Goal: Information Seeking & Learning: Check status

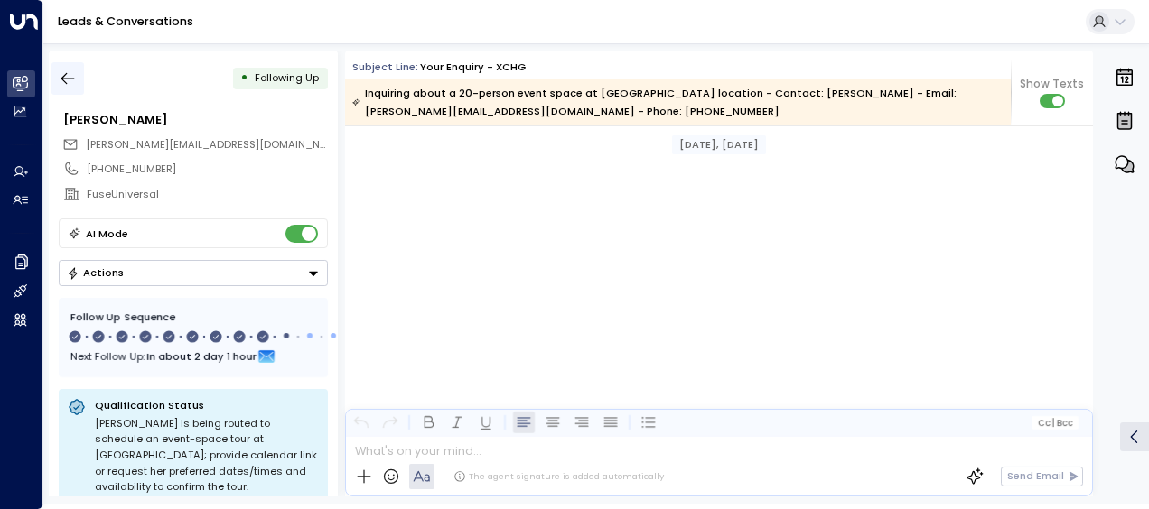
scroll to position [4070, 0]
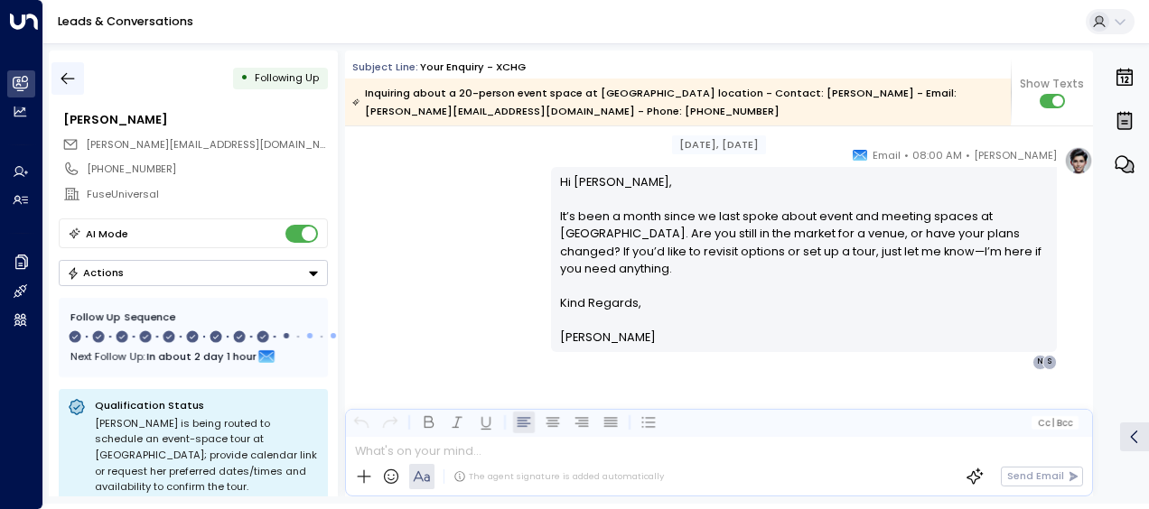
click at [59, 74] on icon "button" at bounding box center [68, 79] width 18 height 18
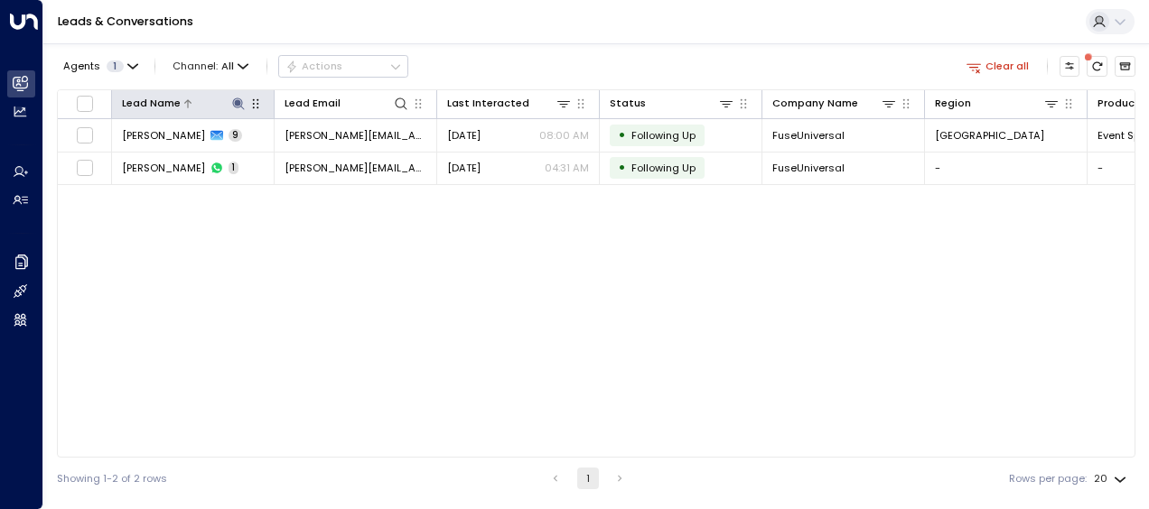
click at [234, 101] on icon at bounding box center [238, 104] width 14 height 14
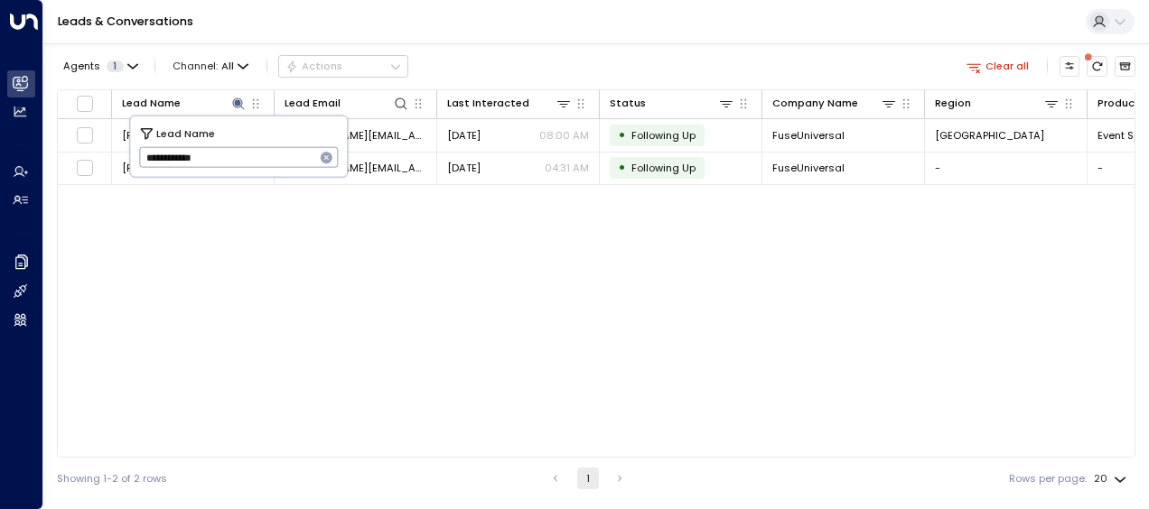
click at [326, 152] on icon "button" at bounding box center [327, 158] width 12 height 12
click at [312, 152] on input "text" at bounding box center [239, 158] width 200 height 30
type input "******"
click at [614, 282] on div "Lead Name Lead Email Last Interacted Status Company Name Region Product # of pe…" at bounding box center [596, 273] width 1078 height 369
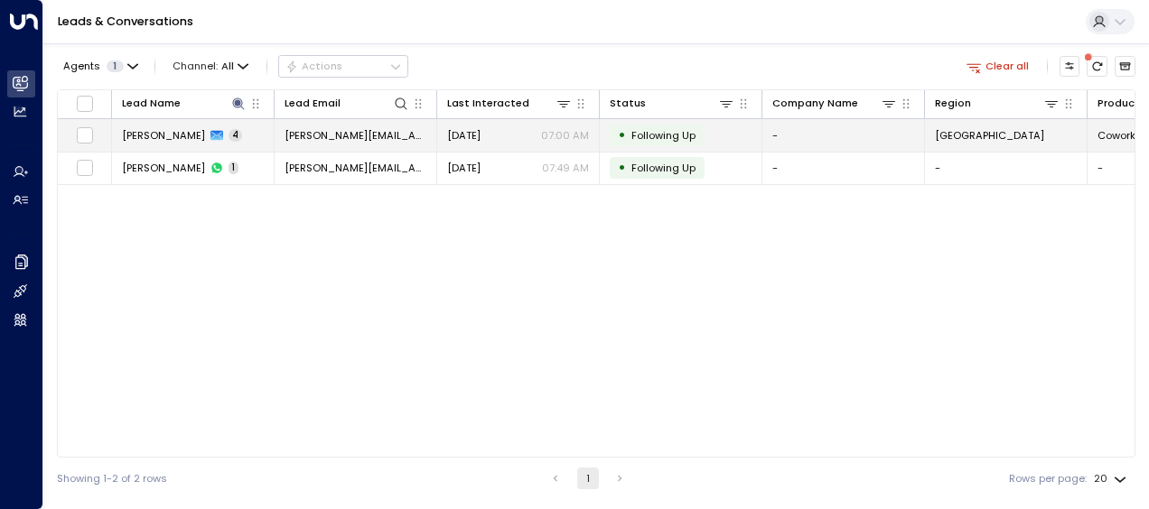
click at [481, 137] on span "[DATE]" at bounding box center [463, 135] width 33 height 14
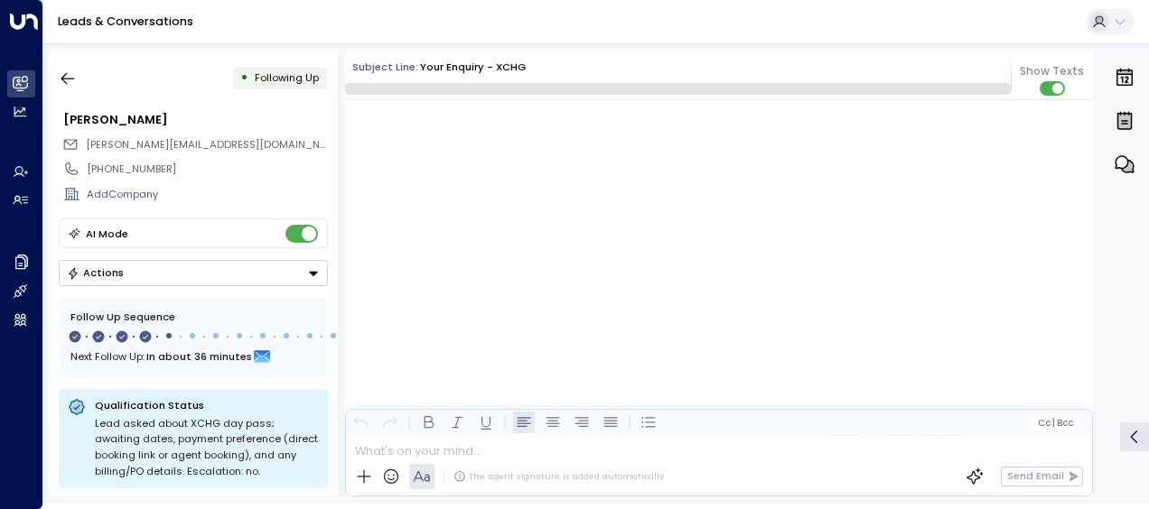
scroll to position [1782, 0]
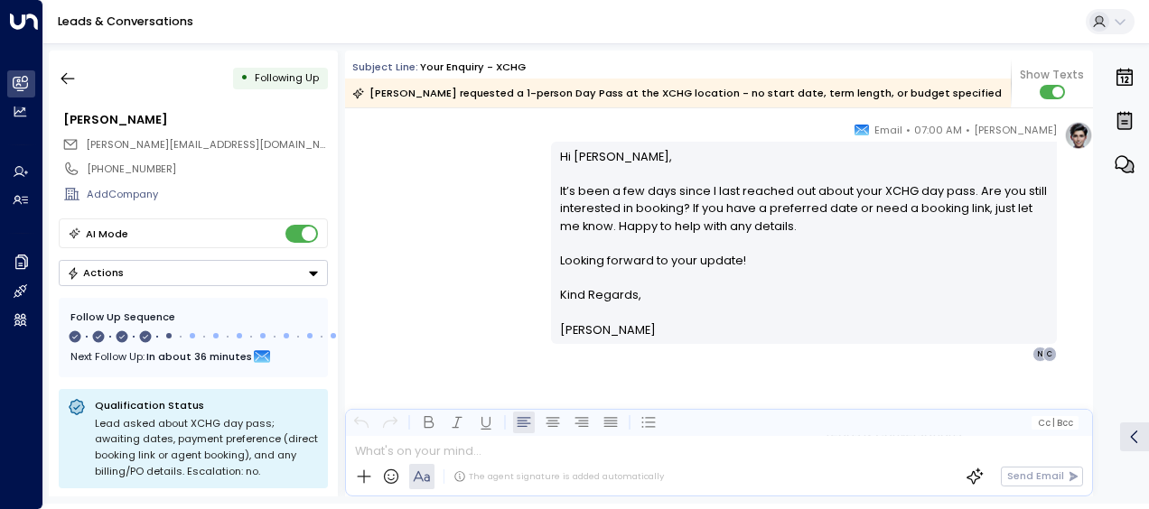
click at [540, 202] on div "[PERSON_NAME] • 07:00 AM • Email Hi [PERSON_NAME], It’s been a few days since I…" at bounding box center [719, 241] width 748 height 241
